Goal: Communication & Community: Share content

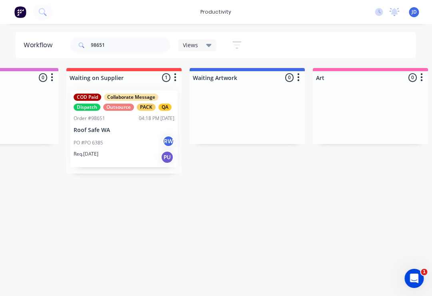
scroll to position [0, 421]
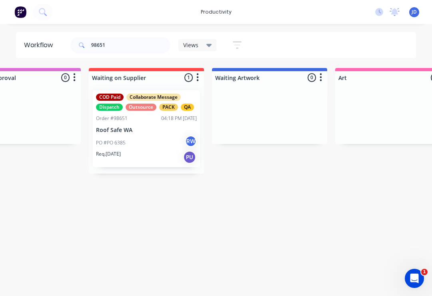
click at [154, 128] on p "Roof Safe WA" at bounding box center [146, 130] width 101 height 7
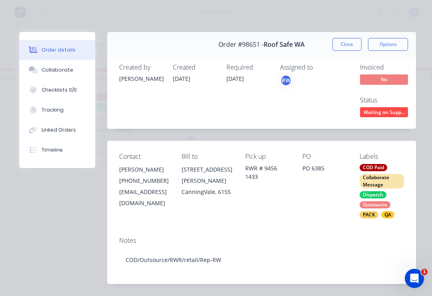
click at [65, 71] on div "Collaborate" at bounding box center [58, 69] width 32 height 7
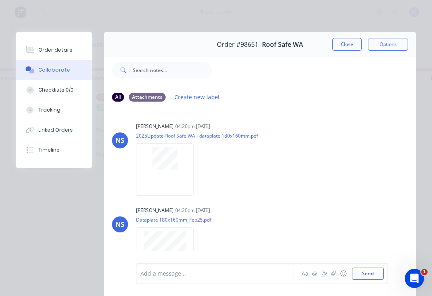
click at [333, 274] on icon "button" at bounding box center [333, 272] width 4 height 5
click at [370, 271] on button "Send" at bounding box center [368, 273] width 32 height 12
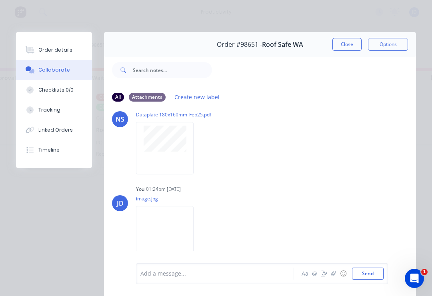
scroll to position [105, 0]
click at [354, 50] on button "Close" at bounding box center [346, 44] width 29 height 13
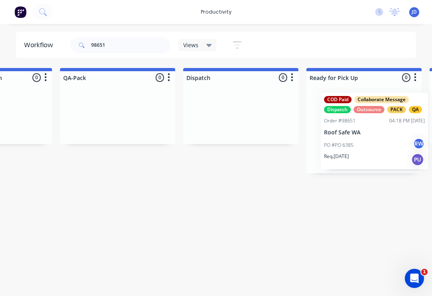
scroll to position [0, 2059]
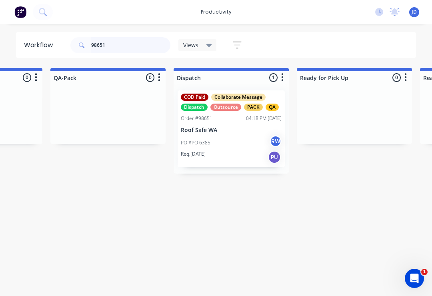
click at [121, 48] on input "98651" at bounding box center [130, 45] width 79 height 16
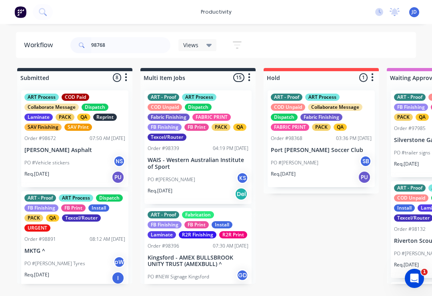
click at [123, 48] on input "98768" at bounding box center [130, 45] width 79 height 16
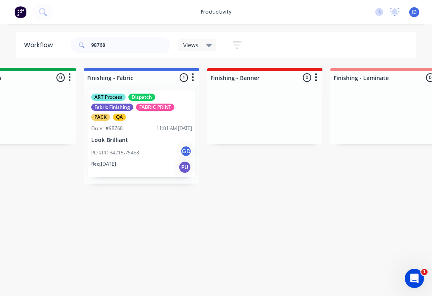
scroll to position [0, 1410]
click at [139, 132] on div "ART Process Dispatch Fabric Finishing FABRIC PRINT PACK QA Order #98768 11:01 A…" at bounding box center [141, 133] width 107 height 87
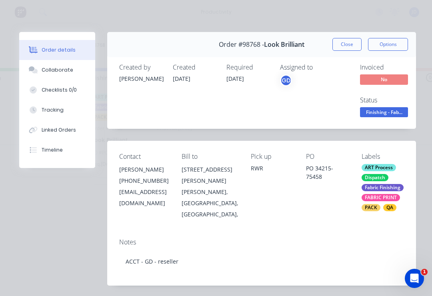
click at [64, 72] on div "Collaborate" at bounding box center [58, 69] width 32 height 7
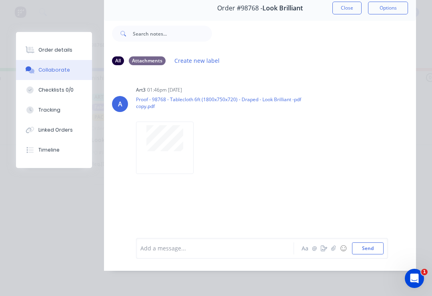
scroll to position [48, 0]
click at [332, 251] on icon "button" at bounding box center [333, 248] width 5 height 6
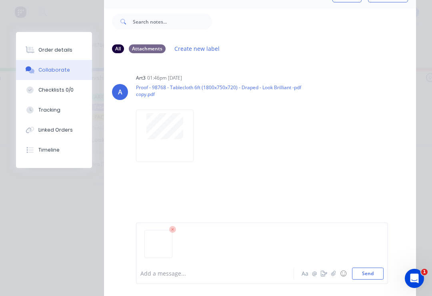
click at [381, 276] on button "Send" at bounding box center [368, 273] width 32 height 12
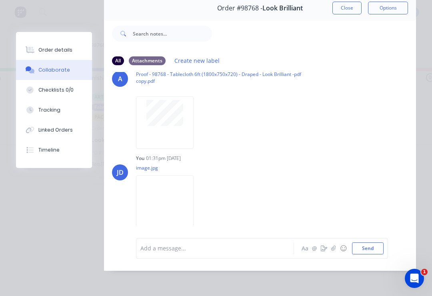
scroll to position [25, 0]
click at [335, 252] on button "button" at bounding box center [333, 248] width 10 height 10
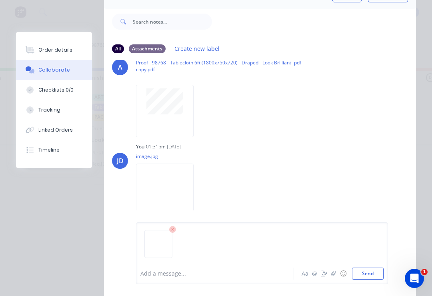
click at [383, 271] on button "Send" at bounding box center [368, 273] width 32 height 12
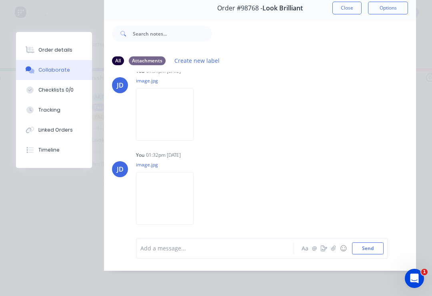
scroll to position [112, 0]
click at [330, 253] on button "button" at bounding box center [333, 248] width 10 height 10
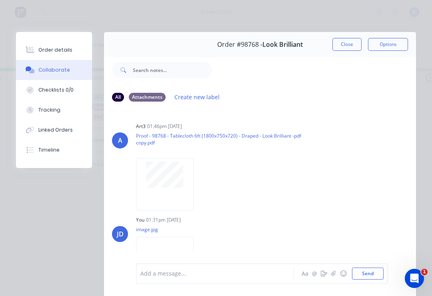
scroll to position [0, 0]
click at [346, 46] on button "Close" at bounding box center [346, 44] width 29 height 13
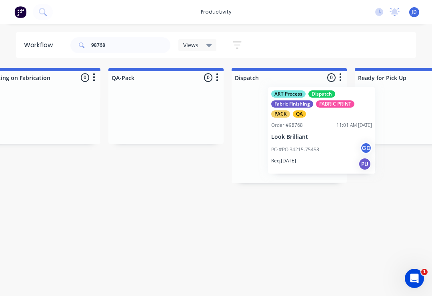
scroll to position [0, 2003]
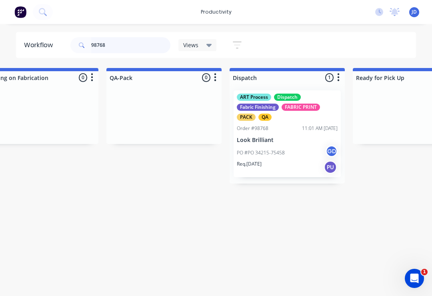
click at [125, 47] on input "98768" at bounding box center [130, 45] width 79 height 16
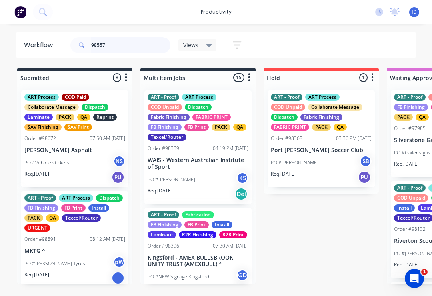
click at [120, 49] on input "98557" at bounding box center [130, 45] width 79 height 16
type input "98557"
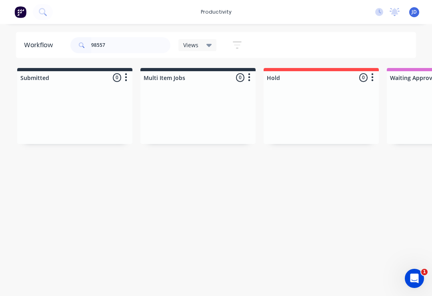
click at [130, 115] on div at bounding box center [74, 114] width 115 height 60
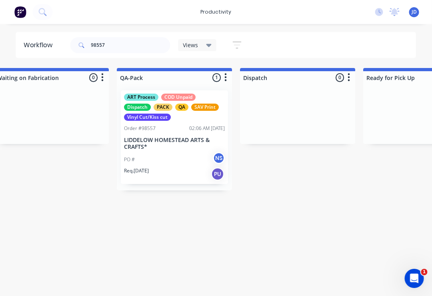
click at [175, 138] on p "LIDDELOW HOMESTEAD ARTS & CRAFTS*" at bounding box center [174, 144] width 101 height 14
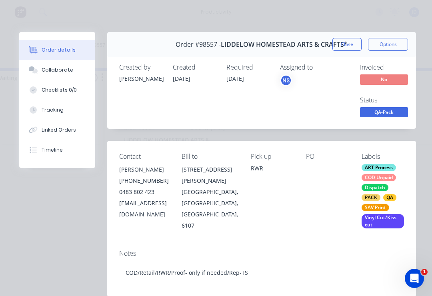
click at [64, 70] on div "Collaborate" at bounding box center [58, 69] width 32 height 7
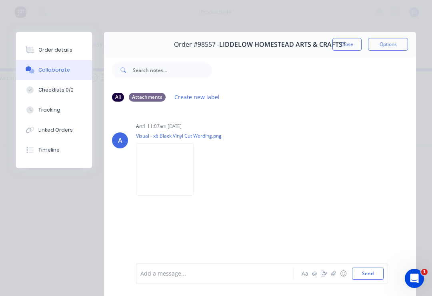
click at [333, 272] on icon "button" at bounding box center [333, 273] width 5 height 6
click at [372, 273] on button "Send" at bounding box center [368, 273] width 32 height 12
click at [350, 46] on button "Close" at bounding box center [346, 44] width 29 height 13
